Goal: Navigation & Orientation: Find specific page/section

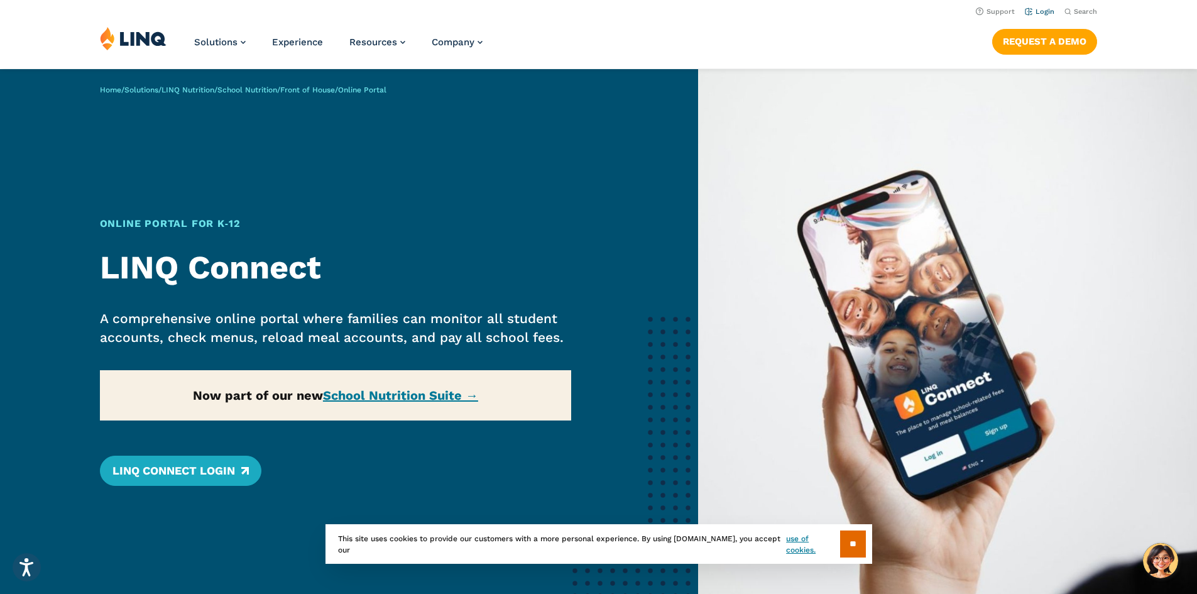
click at [1037, 12] on link "Login" at bounding box center [1039, 12] width 30 height 8
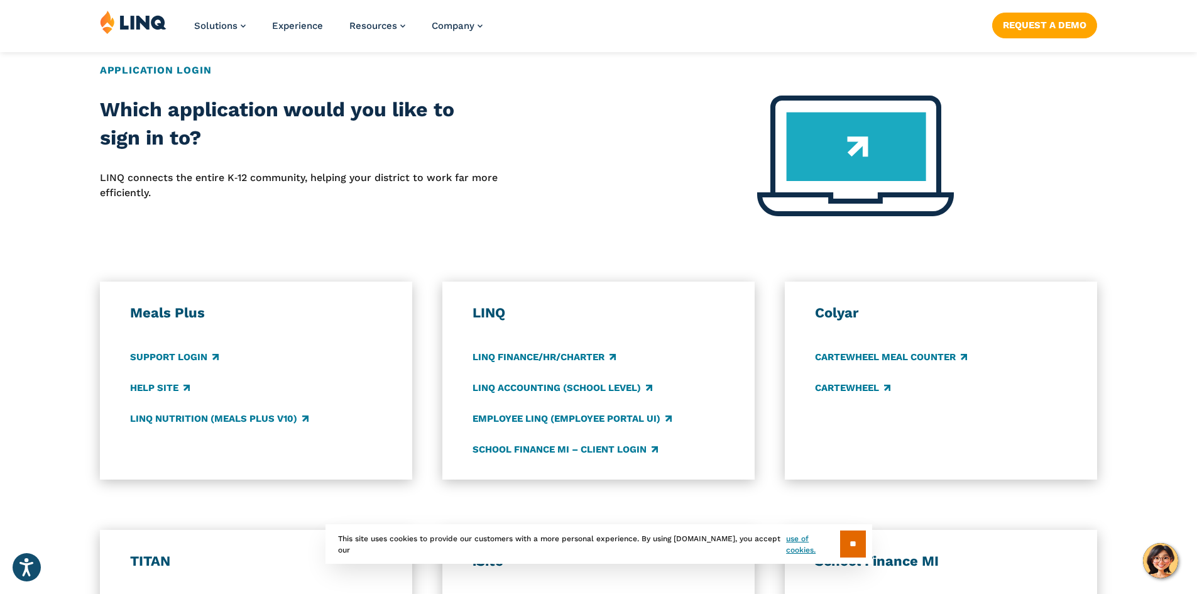
scroll to position [502, 0]
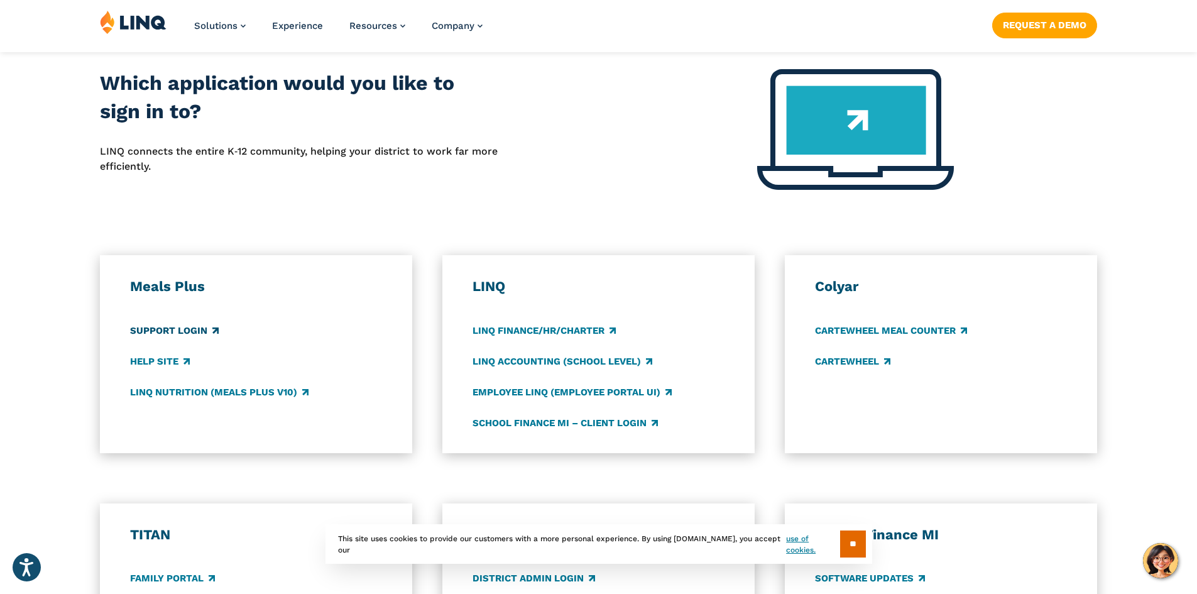
click at [185, 326] on link "Support Login" at bounding box center [174, 330] width 89 height 14
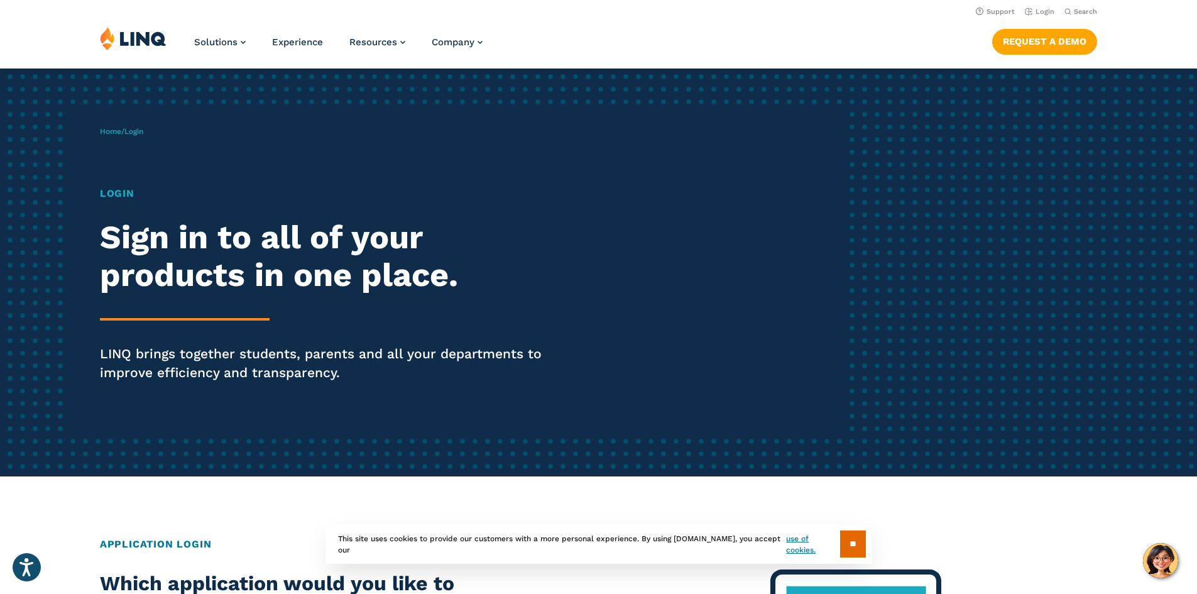
scroll to position [0, 0]
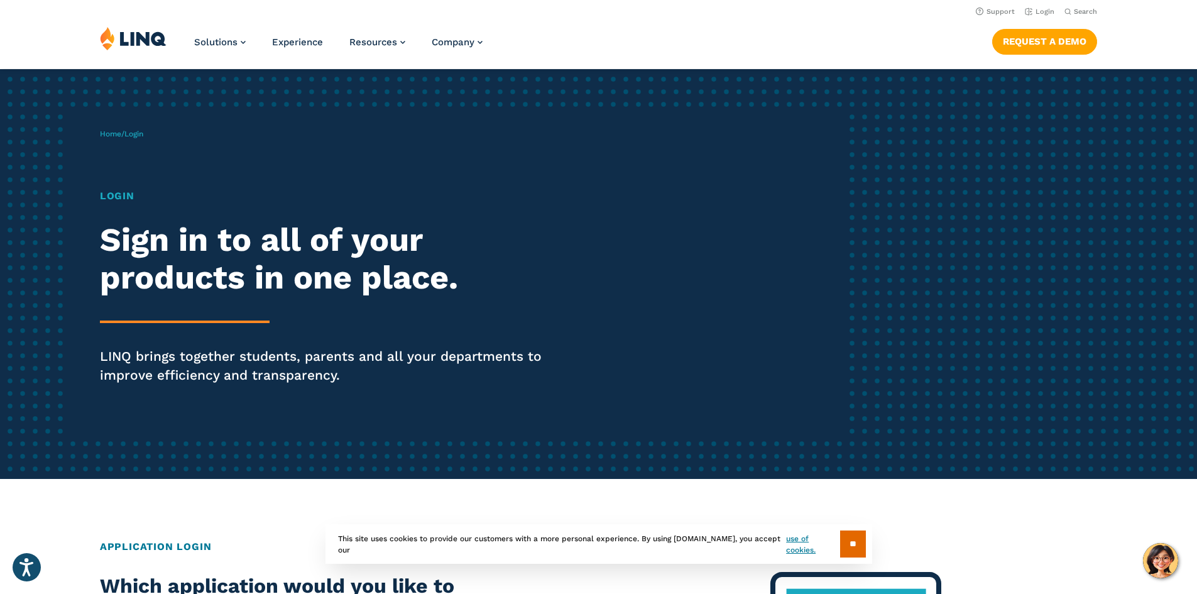
click at [119, 36] on img at bounding box center [133, 38] width 67 height 24
